Goal: Navigation & Orientation: Find specific page/section

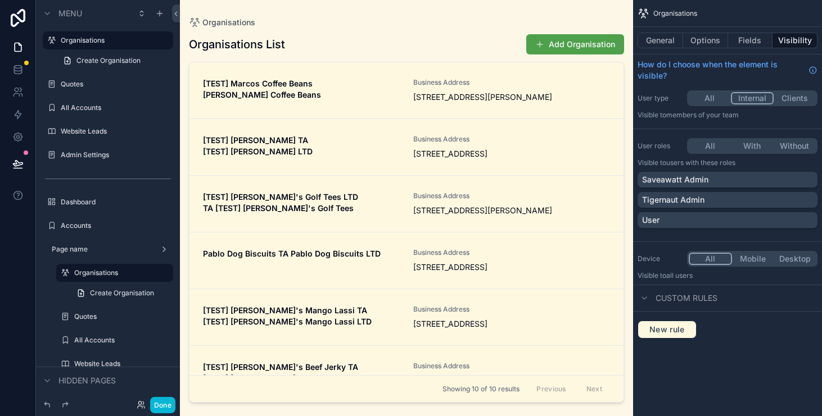
click at [465, 25] on div "scrollable content" at bounding box center [406, 201] width 453 height 403
click at [107, 207] on div "Dashboard" at bounding box center [108, 202] width 94 height 13
click at [97, 207] on div "Dashboard" at bounding box center [108, 202] width 94 height 13
click at [87, 147] on div "Admin Settings" at bounding box center [108, 155] width 126 height 18
click at [87, 152] on label "Admin Settings" at bounding box center [106, 155] width 90 height 9
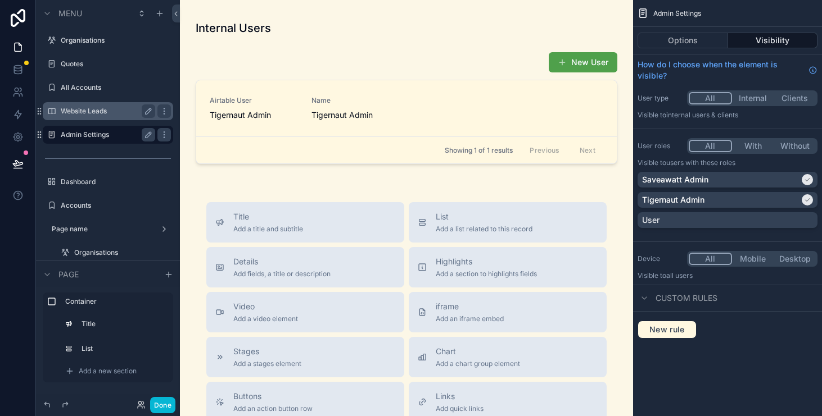
click at [94, 111] on label "Website Leads" at bounding box center [106, 111] width 90 height 9
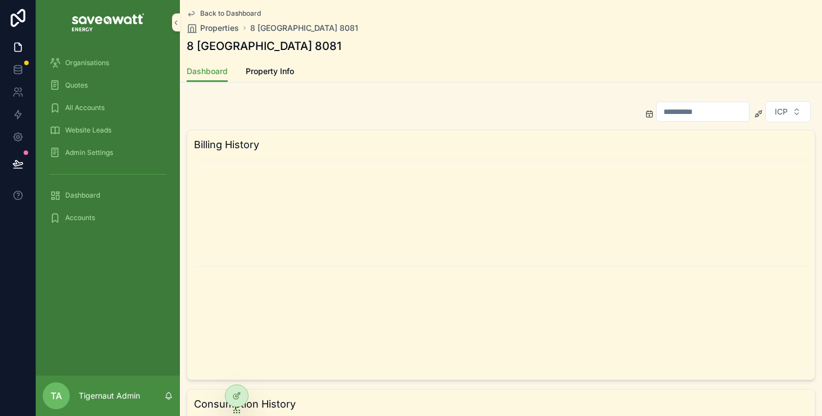
scroll to position [111, 0]
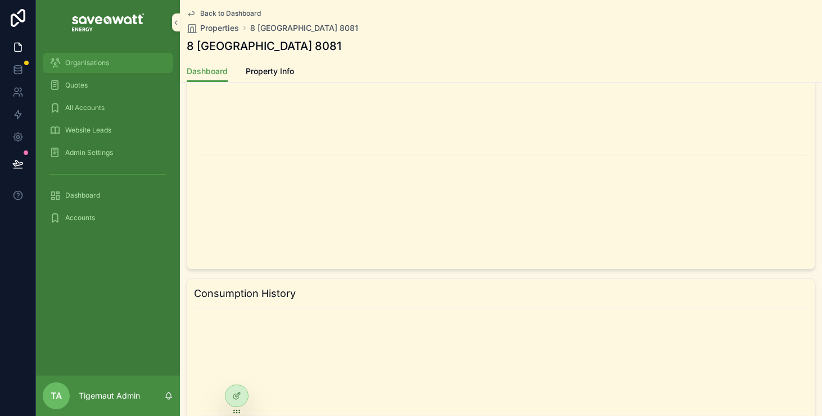
click at [97, 64] on span "Organisations" at bounding box center [87, 62] width 44 height 9
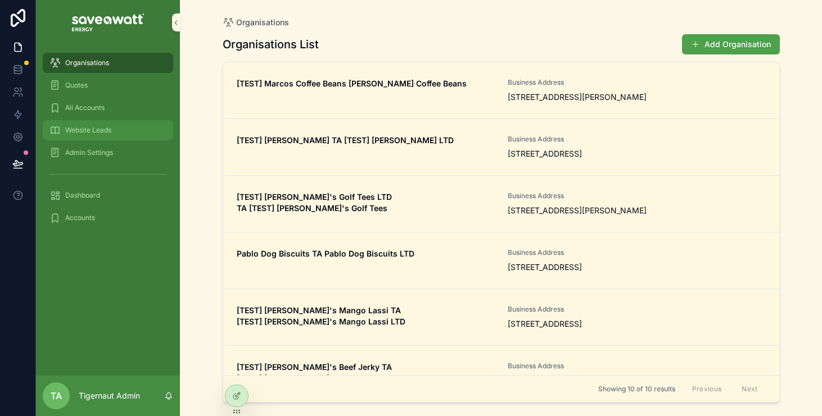
click at [128, 130] on div "Website Leads" at bounding box center [107, 130] width 117 height 18
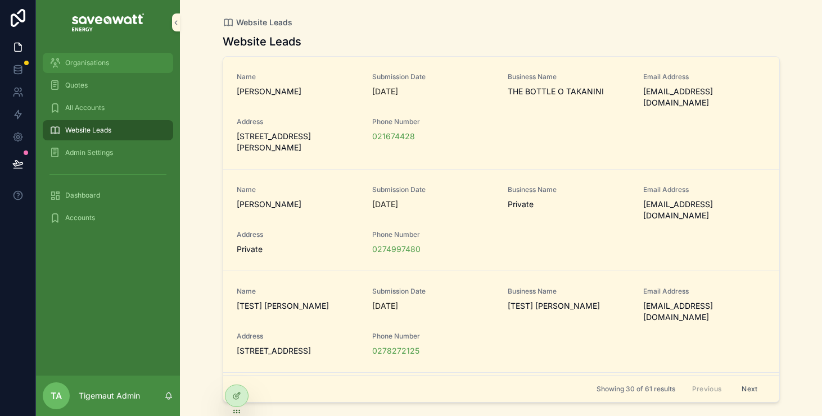
click at [108, 69] on div "Organisations" at bounding box center [107, 63] width 117 height 18
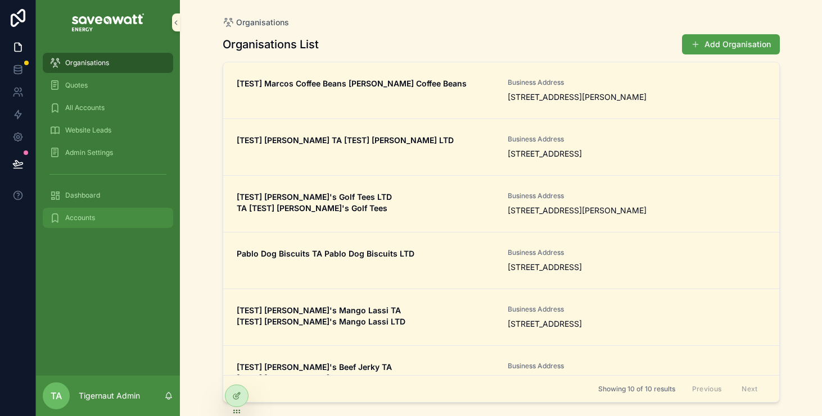
click at [95, 217] on div "Accounts" at bounding box center [107, 218] width 117 height 18
